Goal: Transaction & Acquisition: Purchase product/service

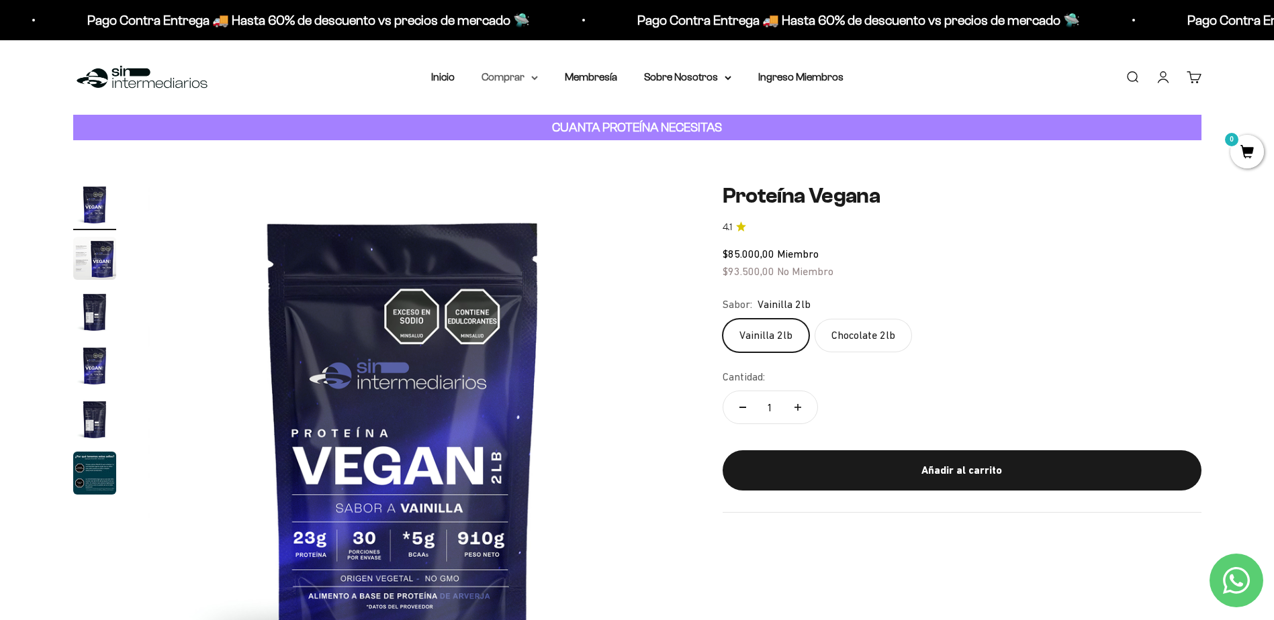
click at [514, 81] on summary "Comprar" at bounding box center [509, 76] width 56 height 17
click at [529, 144] on span "Otros Suplementos" at bounding box center [535, 145] width 90 height 11
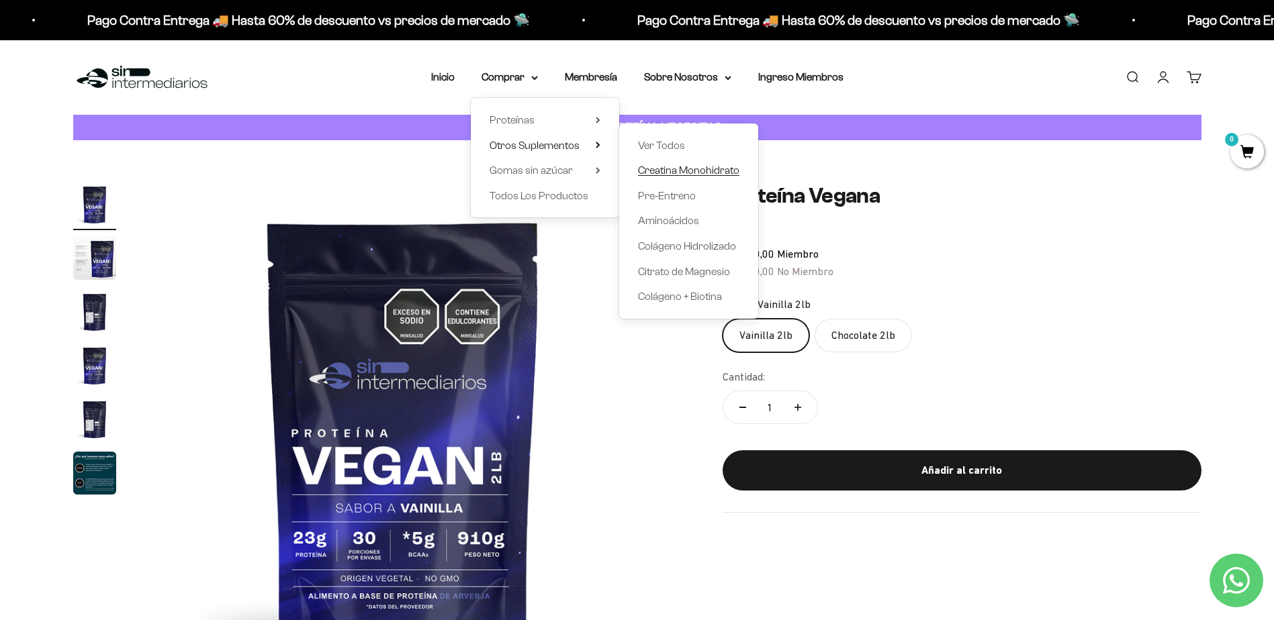
click at [663, 172] on span "Creatina Monohidrato" at bounding box center [688, 170] width 101 height 11
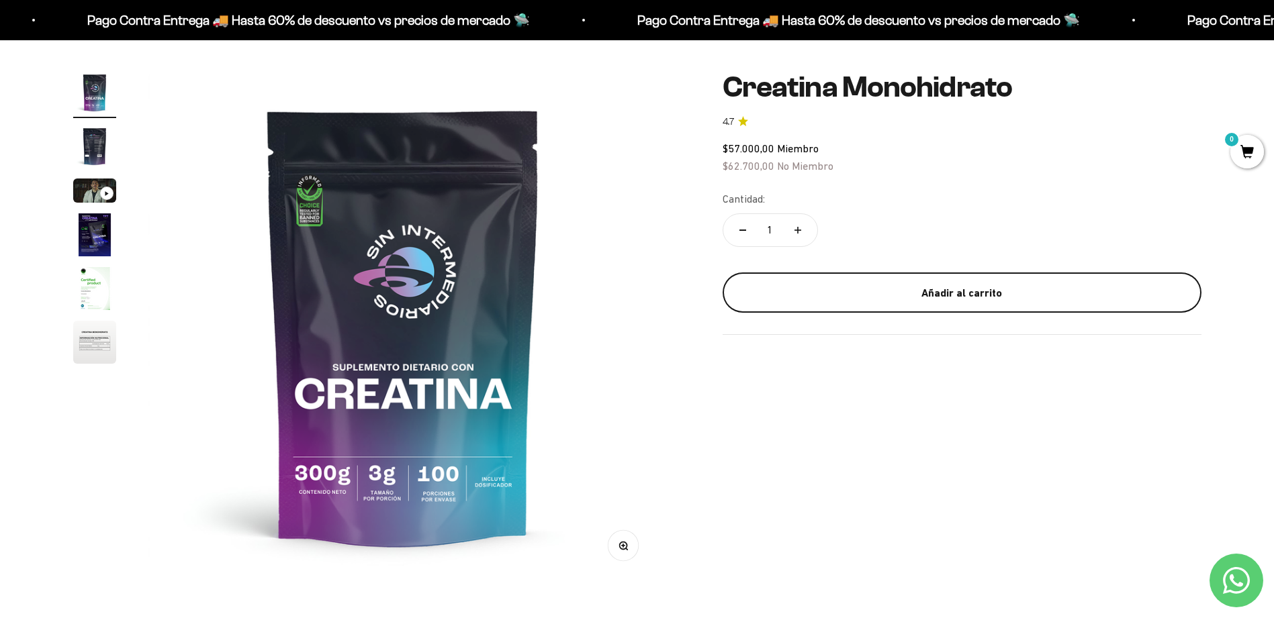
click at [937, 291] on div "Añadir al carrito" at bounding box center [961, 293] width 425 height 17
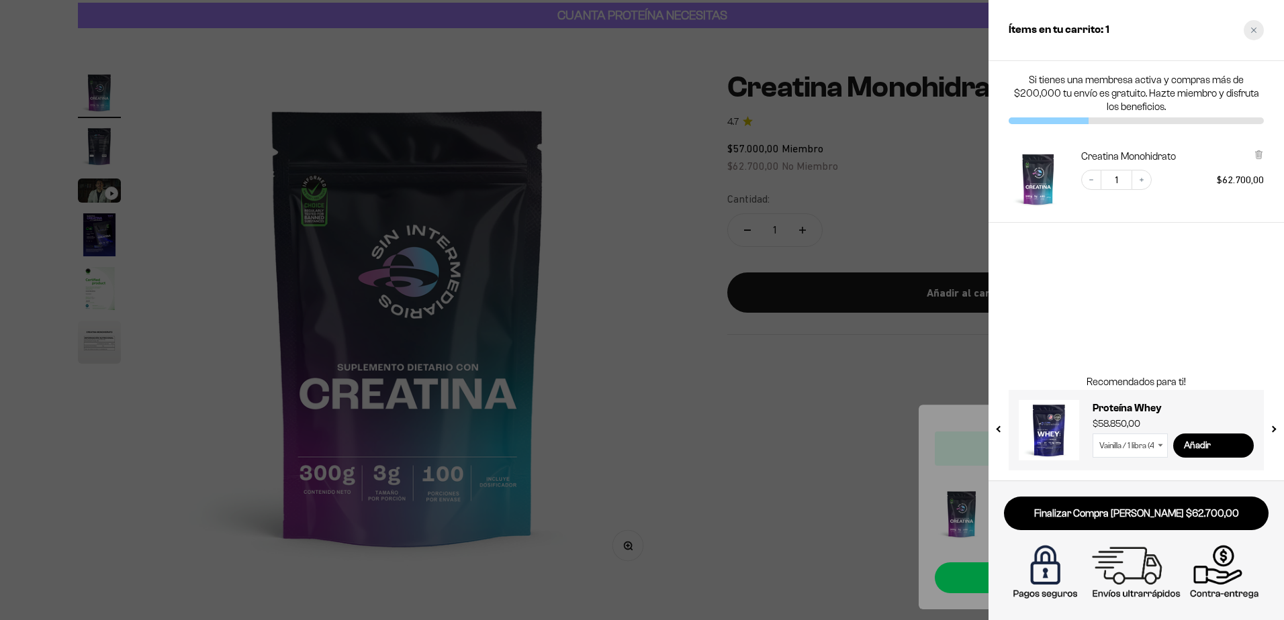
click at [1254, 32] on icon "Close cart" at bounding box center [1253, 30] width 7 height 7
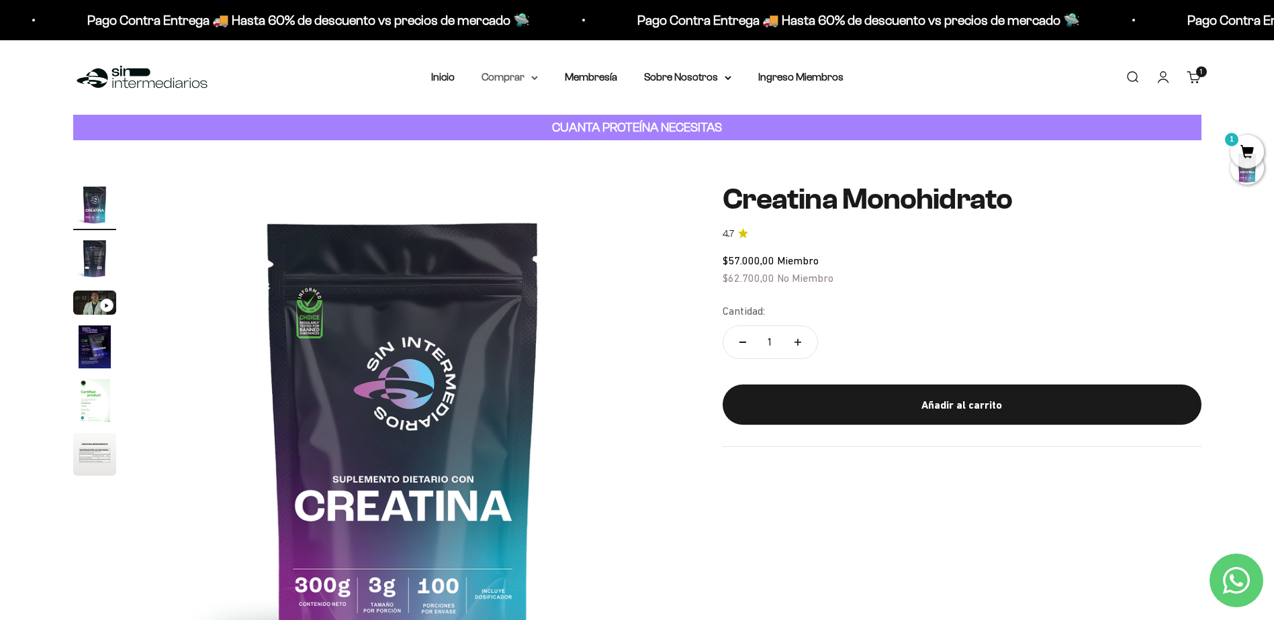
click at [514, 73] on summary "Comprar" at bounding box center [509, 76] width 56 height 17
click at [566, 144] on span "Otros Suplementos" at bounding box center [535, 145] width 90 height 11
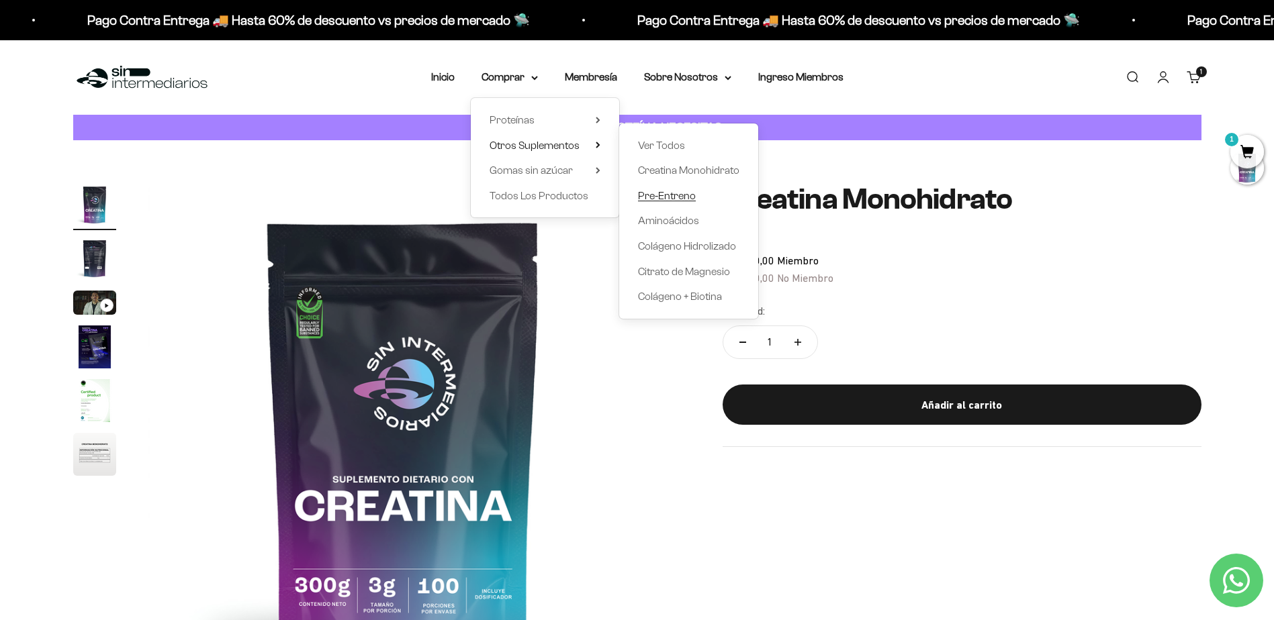
click at [677, 197] on span "Pre-Entreno" at bounding box center [667, 195] width 58 height 11
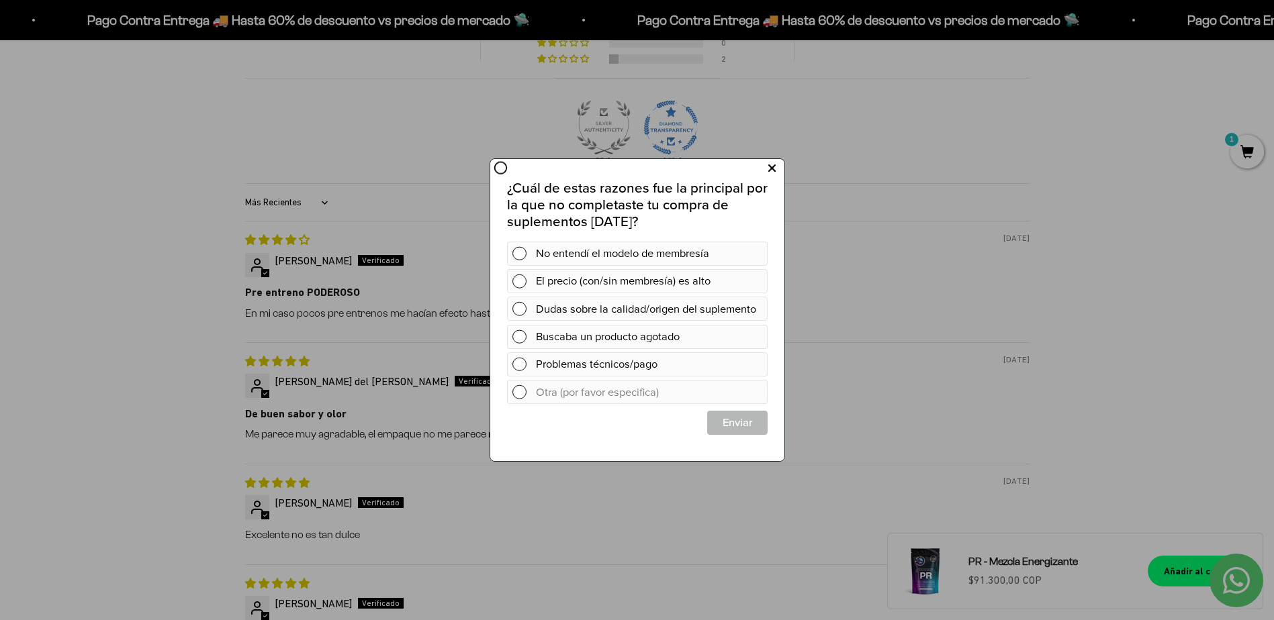
click at [781, 169] on button at bounding box center [771, 169] width 25 height 22
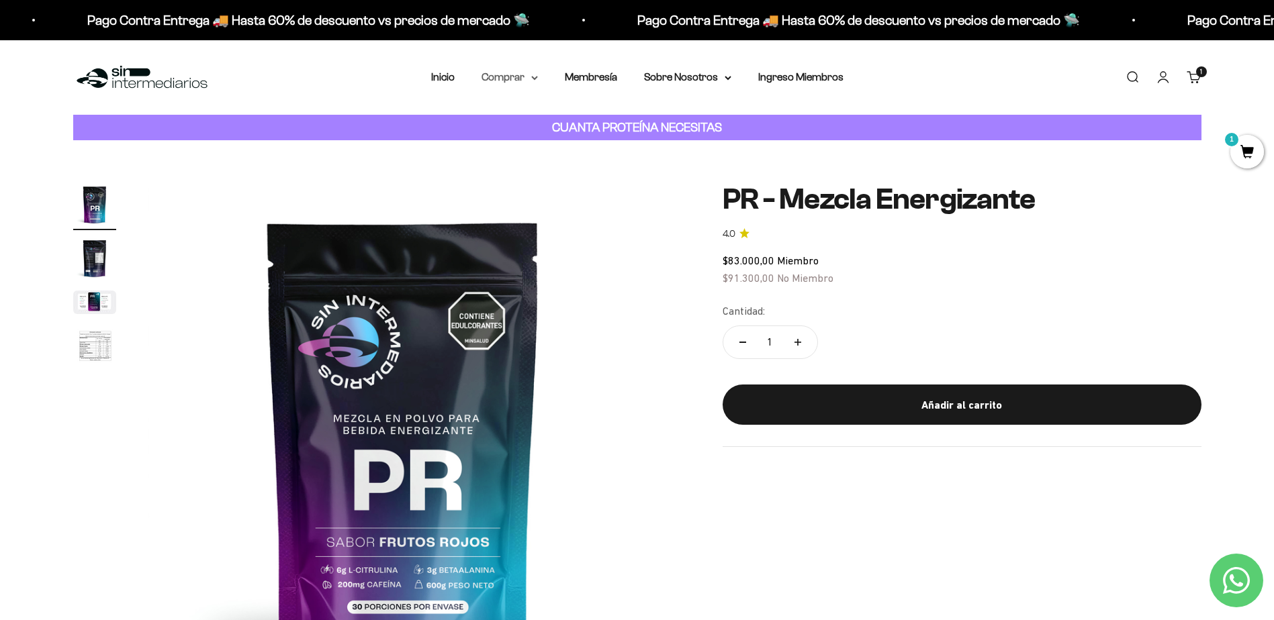
click at [514, 80] on summary "Comprar" at bounding box center [509, 76] width 56 height 17
click at [553, 143] on span "Otros Suplementos" at bounding box center [535, 145] width 90 height 11
